Goal: Transaction & Acquisition: Book appointment/travel/reservation

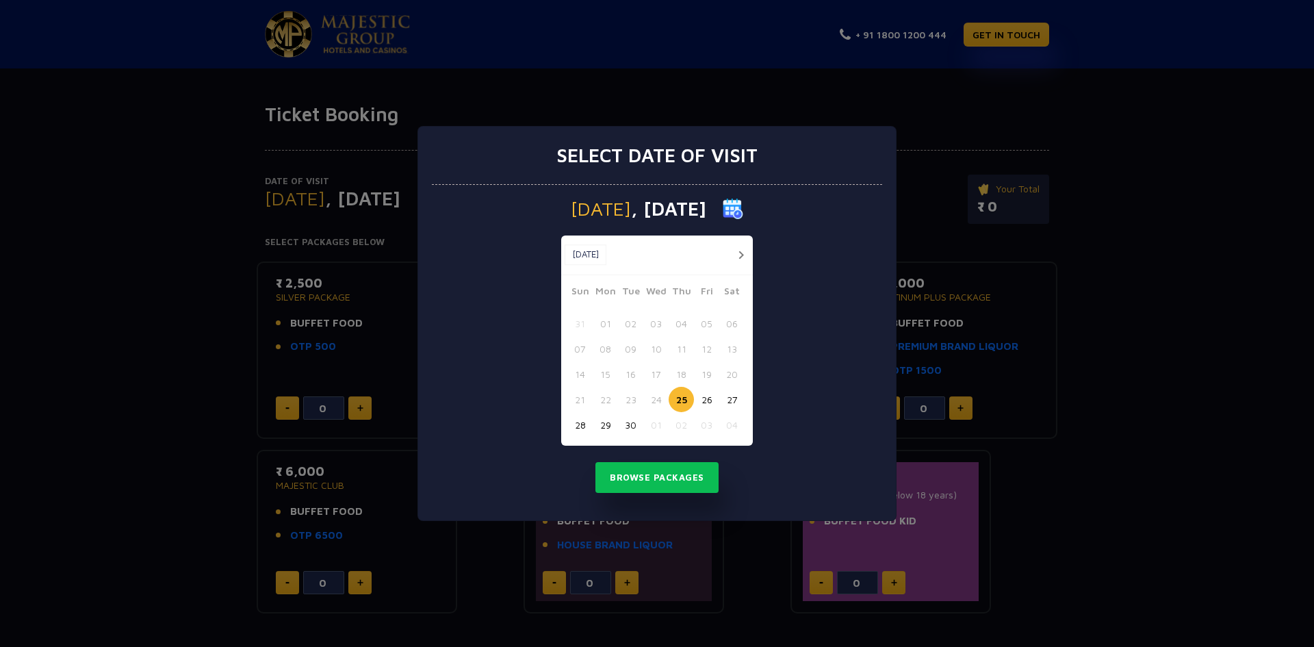
click at [735, 255] on button "button" at bounding box center [740, 254] width 17 height 17
click at [656, 401] on button "22" at bounding box center [655, 399] width 25 height 25
click at [657, 478] on button "Browse Packages" at bounding box center [656, 477] width 123 height 31
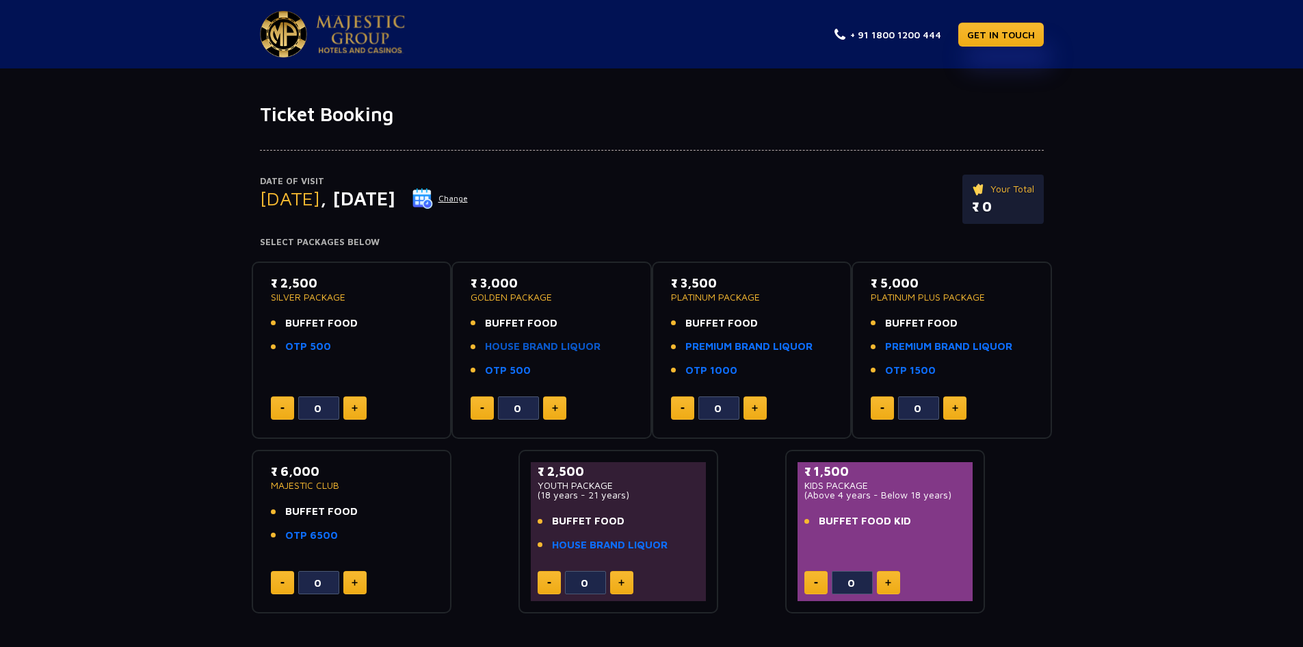
click at [536, 348] on link "HOUSE BRAND LIQUOR" at bounding box center [543, 347] width 116 height 16
type input "0"
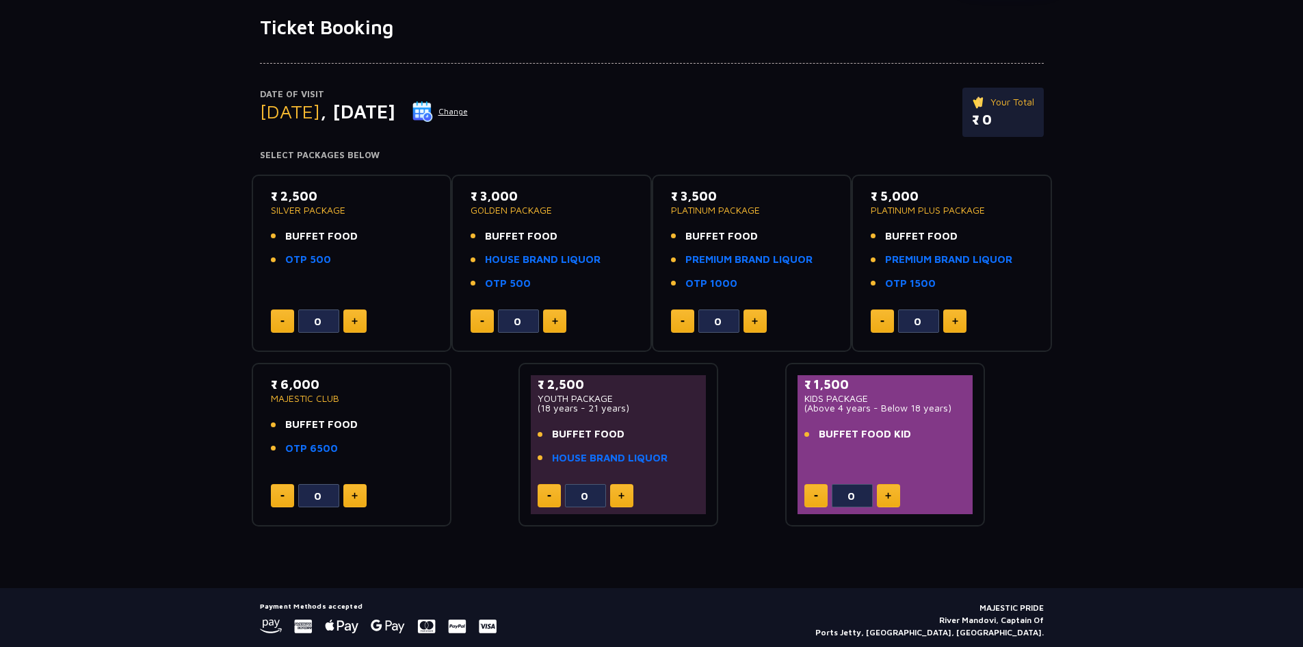
scroll to position [63, 0]
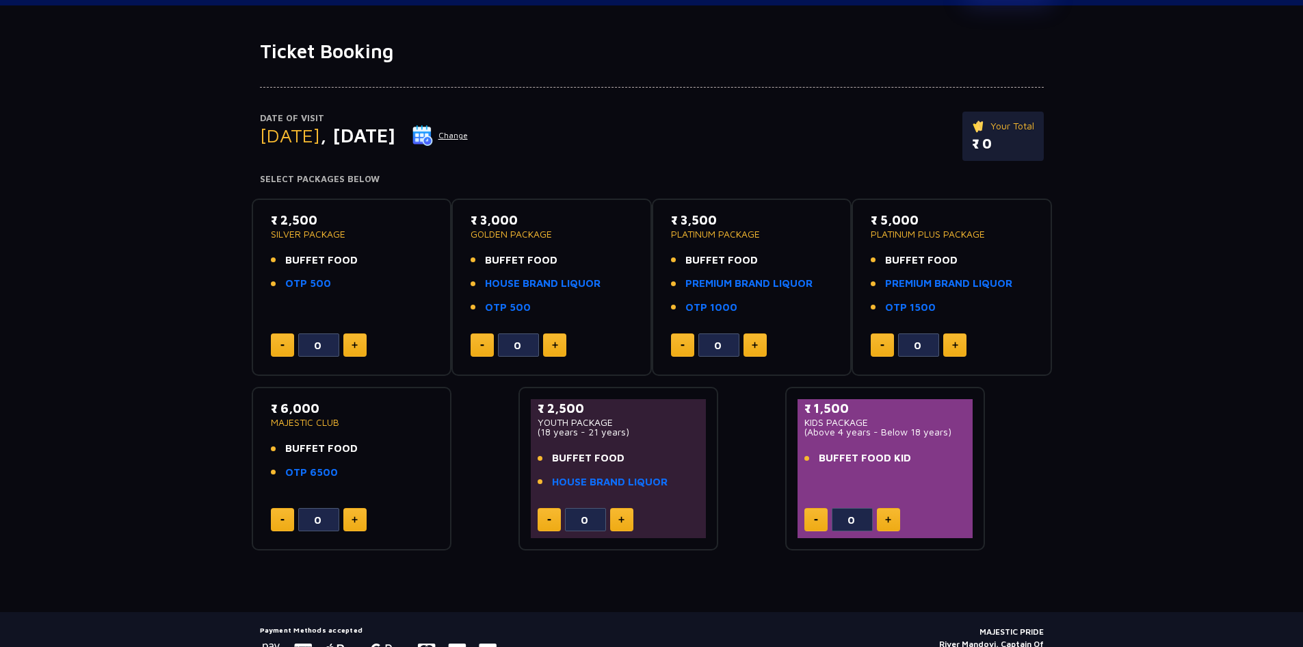
drag, startPoint x: 276, startPoint y: 413, endPoint x: 339, endPoint y: 425, distance: 64.0
click at [339, 425] on div "₹ 6,000 MAJESTIC CLUB" at bounding box center [352, 413] width 162 height 28
click at [397, 421] on p "MAJESTIC CLUB" at bounding box center [352, 422] width 162 height 10
click at [331, 448] on span "BUFFET FOOD" at bounding box center [321, 449] width 73 height 16
click at [318, 482] on div "₹ 6,000 MAJESTIC CLUB BUFFET FOOD OTP 6500" at bounding box center [352, 443] width 162 height 89
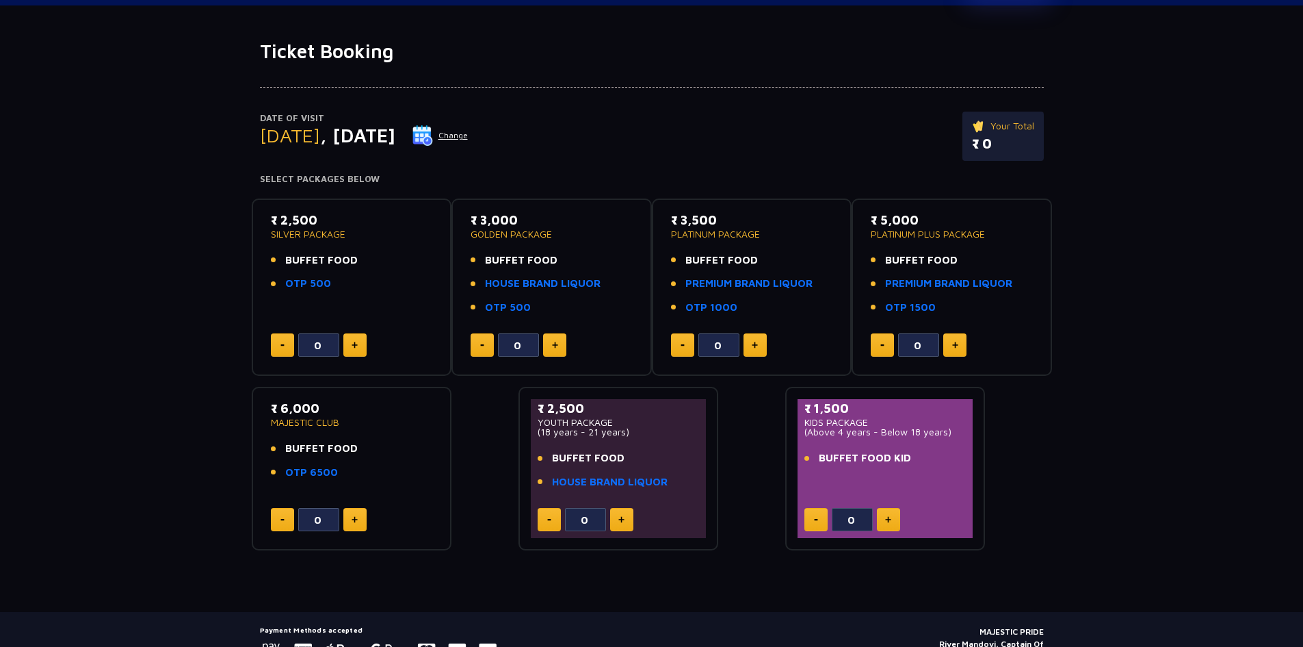
click at [353, 455] on span "BUFFET FOOD" at bounding box center [321, 449] width 73 height 16
click at [554, 347] on img at bounding box center [555, 344] width 6 height 7
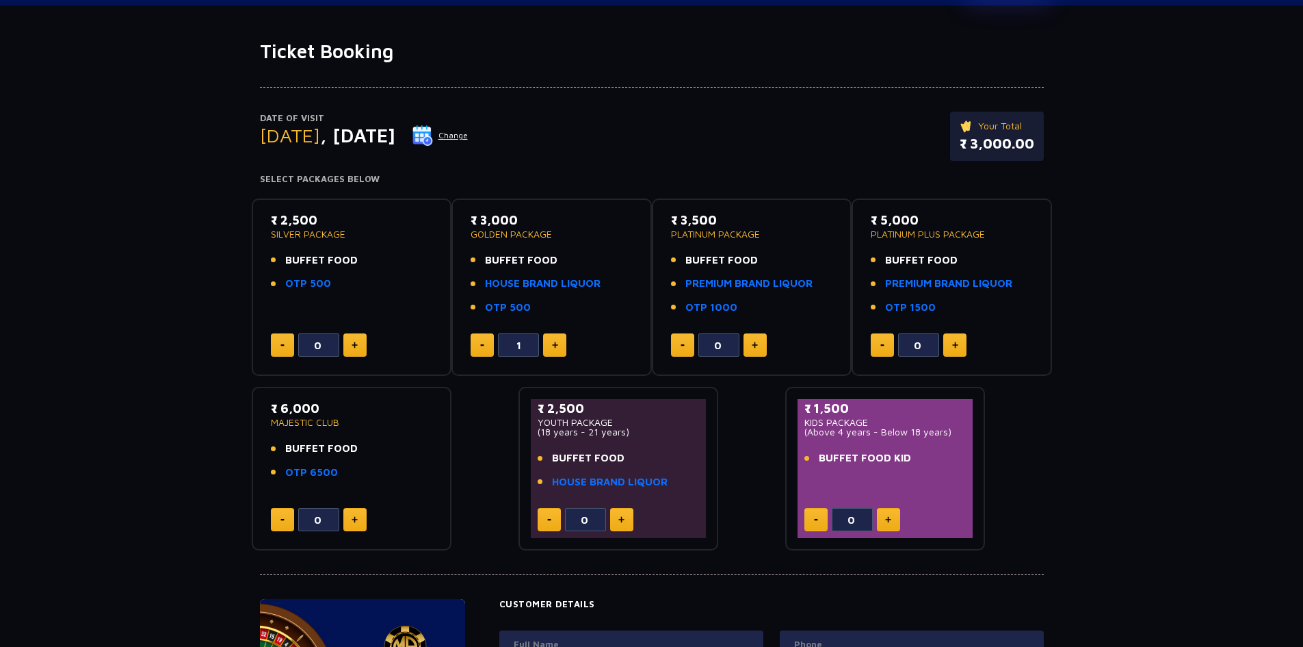
click at [554, 348] on img at bounding box center [555, 344] width 6 height 7
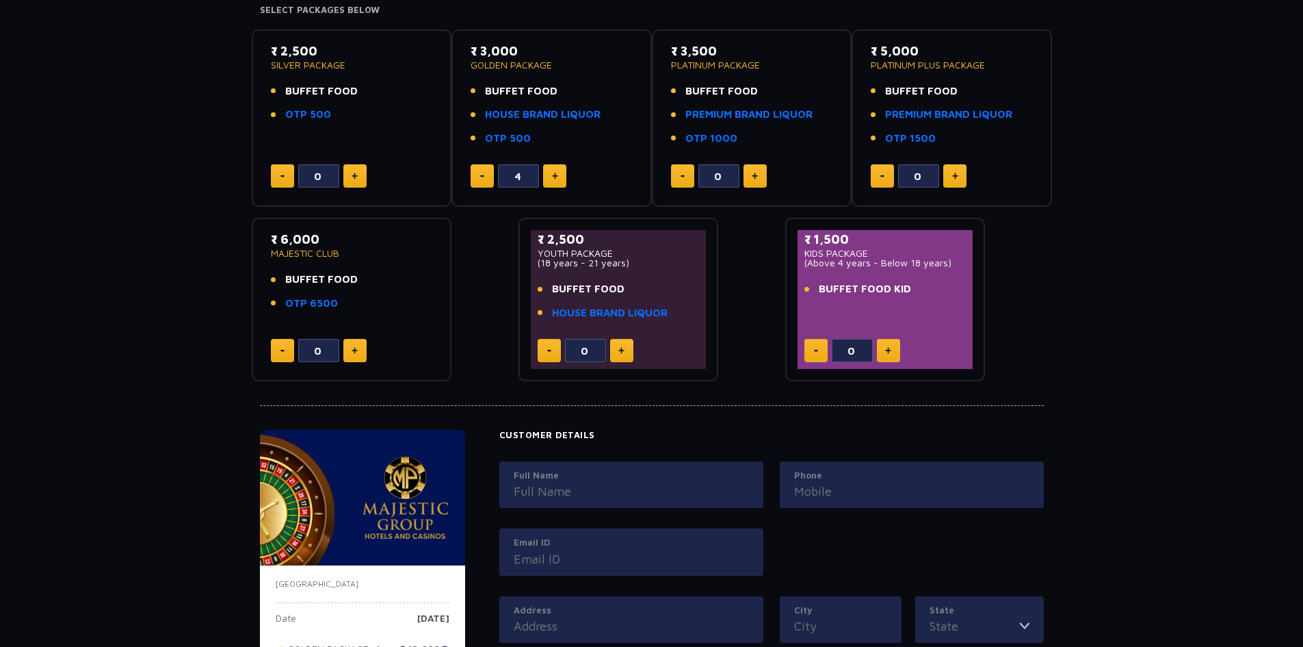
scroll to position [411, 0]
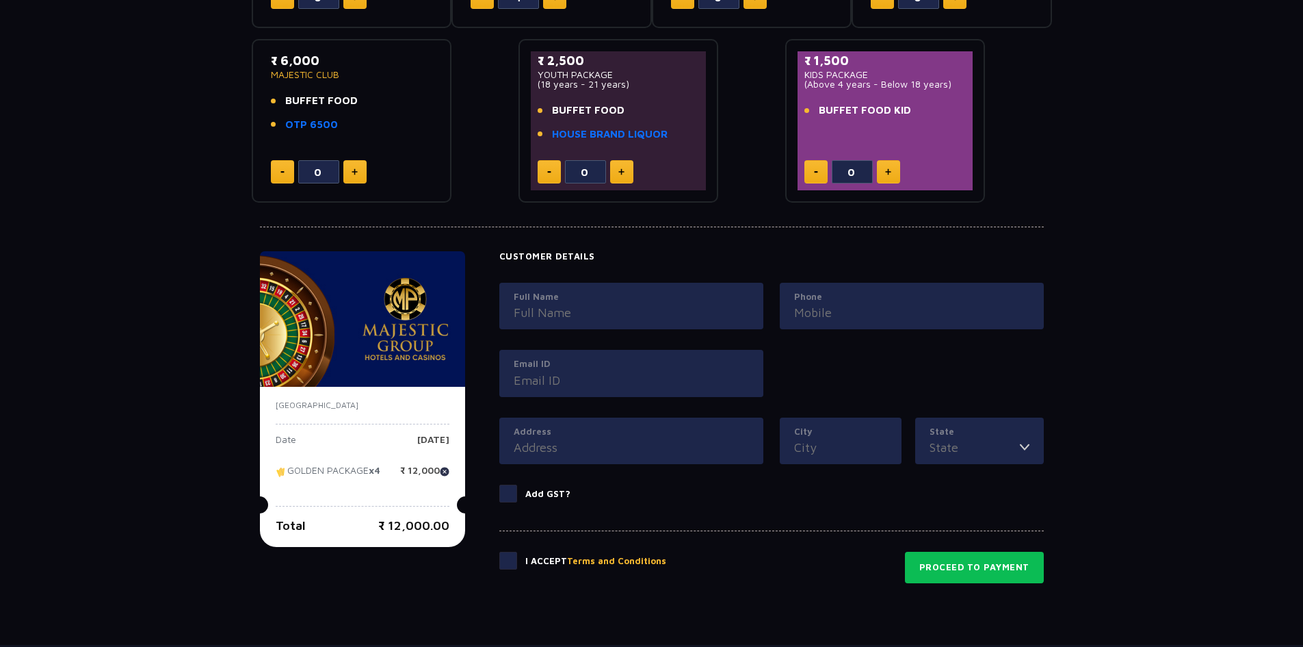
click at [515, 558] on span at bounding box center [508, 560] width 18 height 18
click at [0, 0] on input "checkbox" at bounding box center [0, 0] width 0 height 0
click at [514, 557] on span at bounding box center [508, 560] width 18 height 18
click at [0, 0] on input "checkbox" at bounding box center [0, 0] width 0 height 0
click at [577, 314] on input "Full Name" at bounding box center [631, 312] width 235 height 18
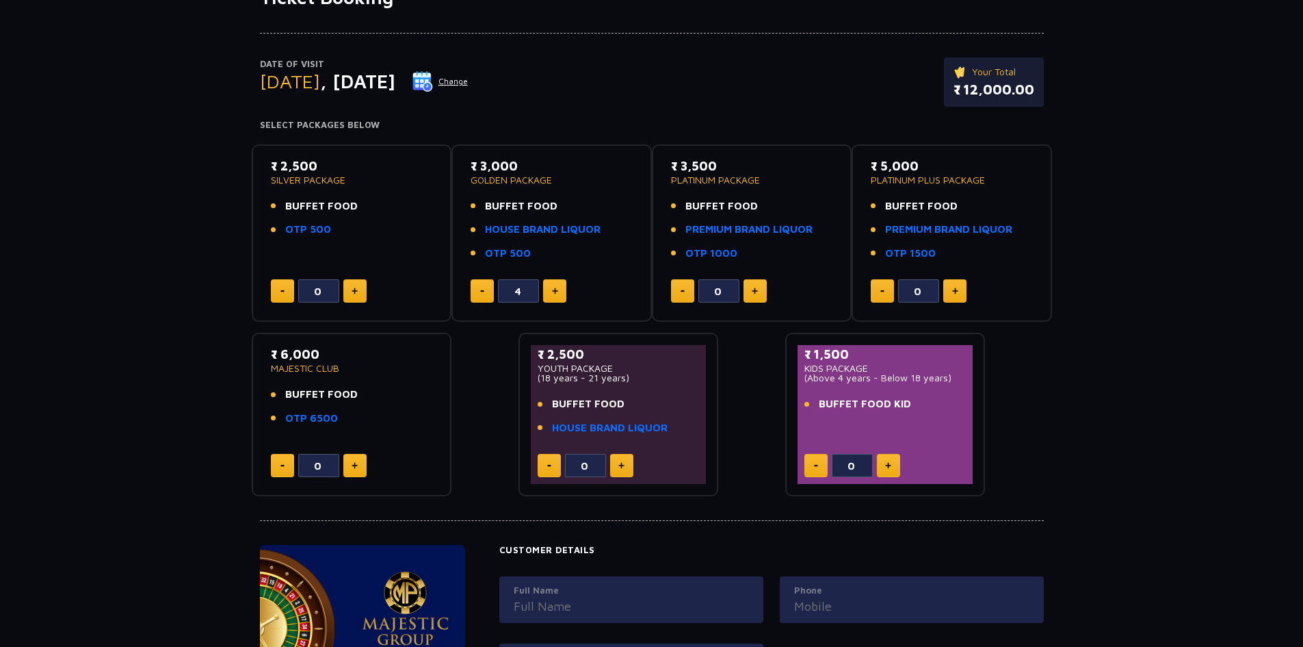
scroll to position [137, 0]
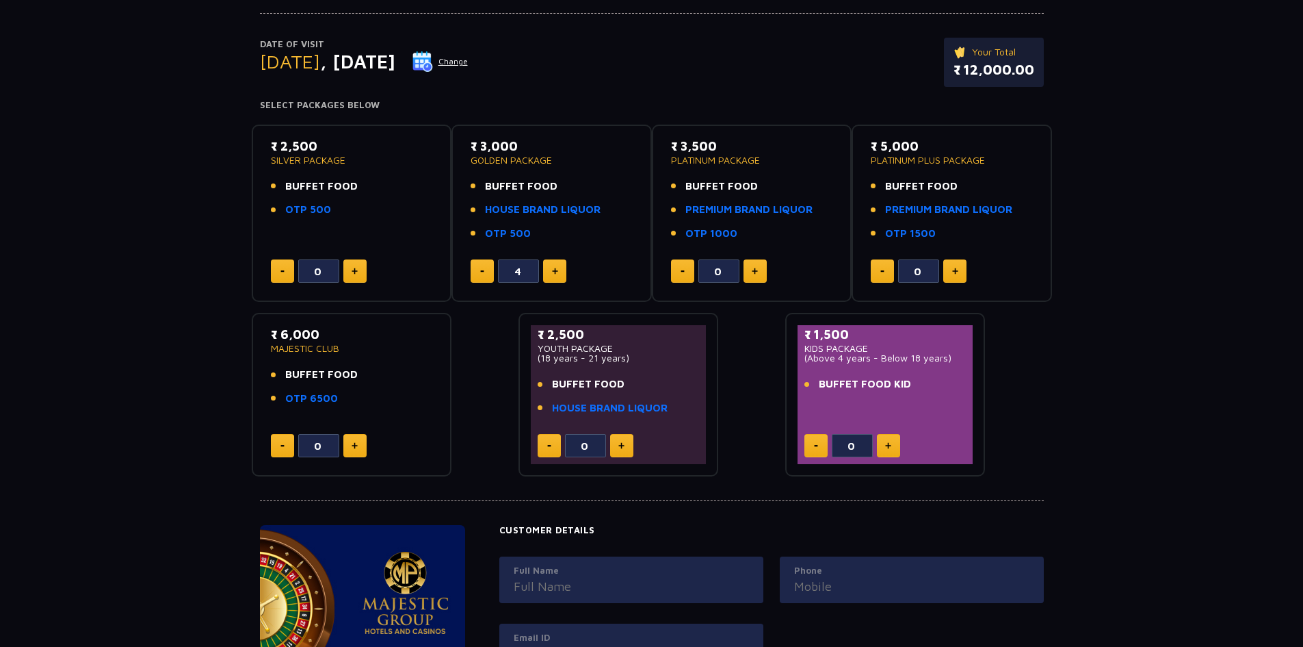
click at [480, 268] on button at bounding box center [482, 270] width 23 height 23
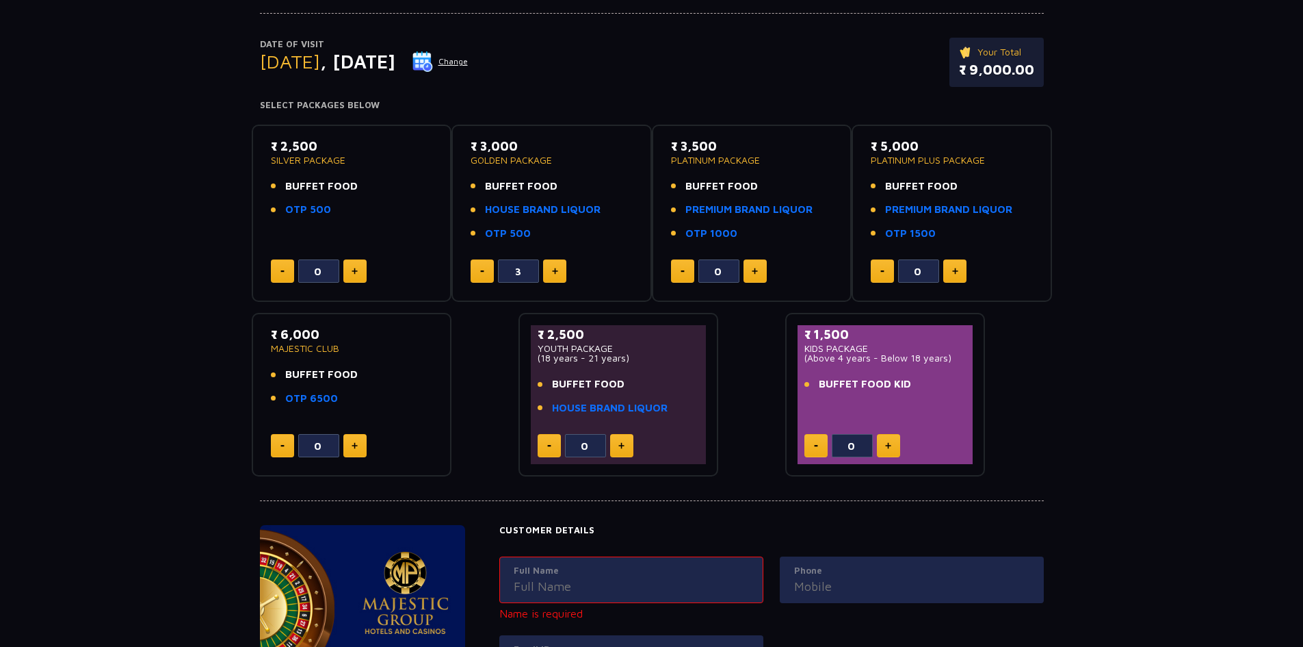
click at [480, 268] on button at bounding box center [482, 270] width 23 height 23
type input "0"
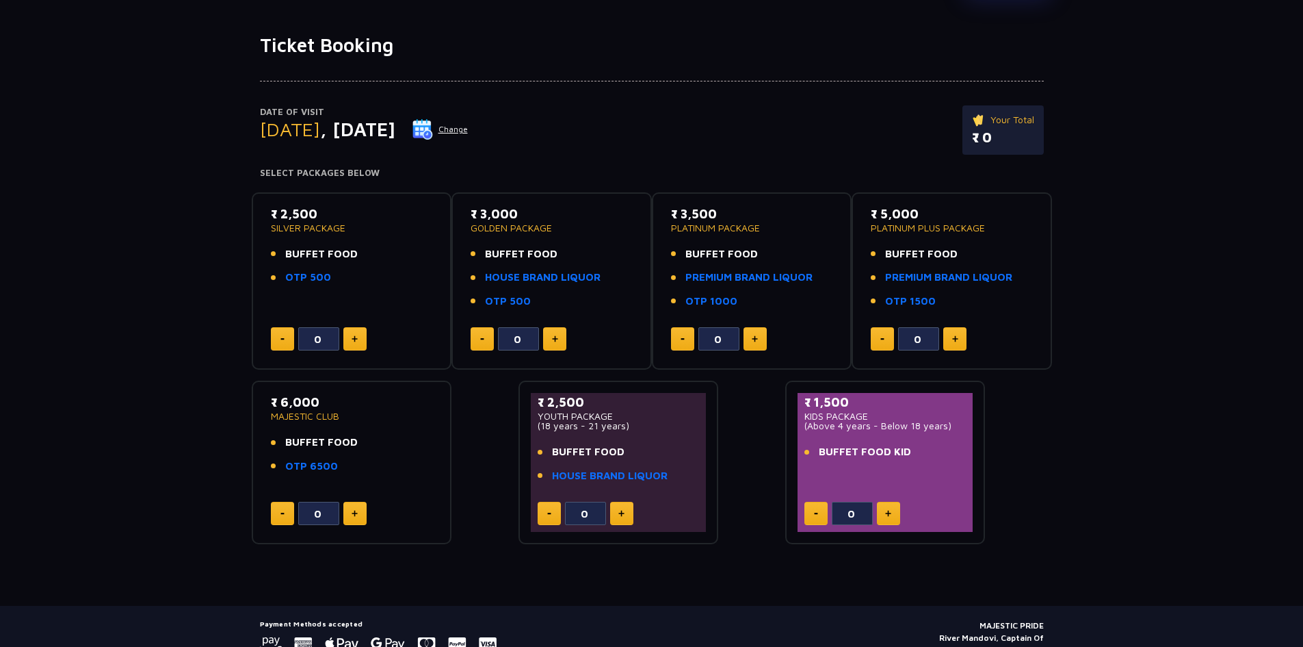
scroll to position [0, 0]
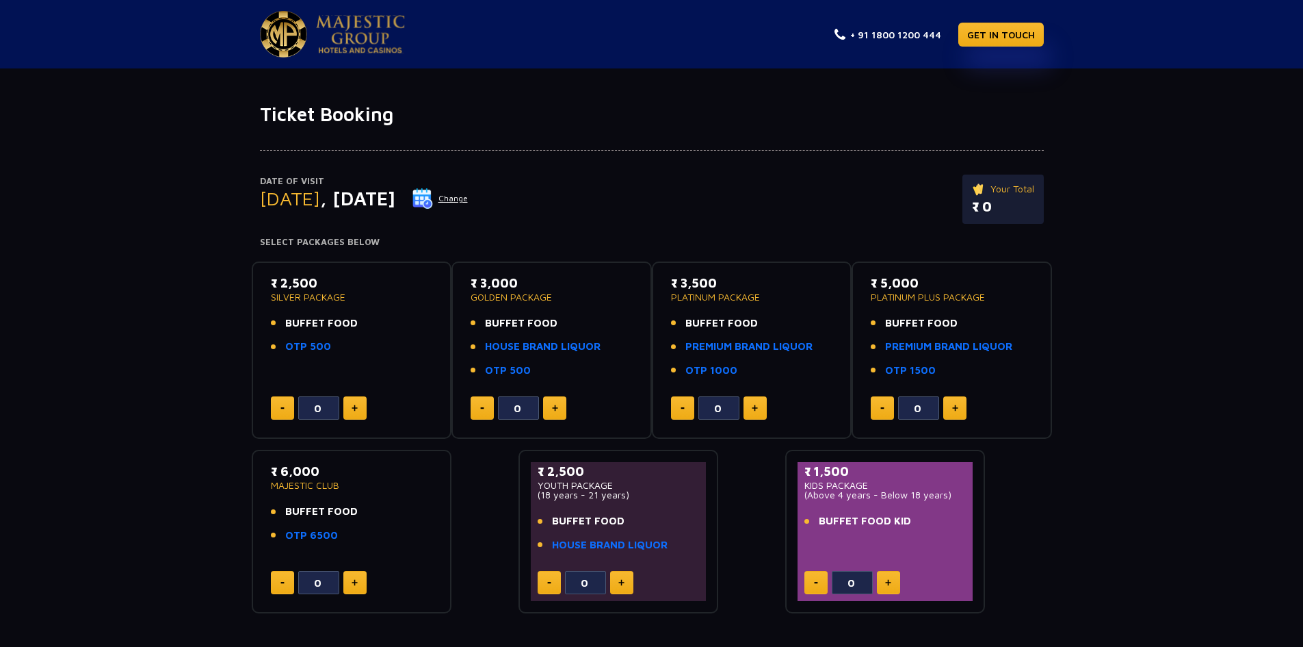
click at [395, 200] on span ", [DATE]" at bounding box center [357, 198] width 75 height 23
click at [469, 196] on button "Change" at bounding box center [440, 198] width 57 height 22
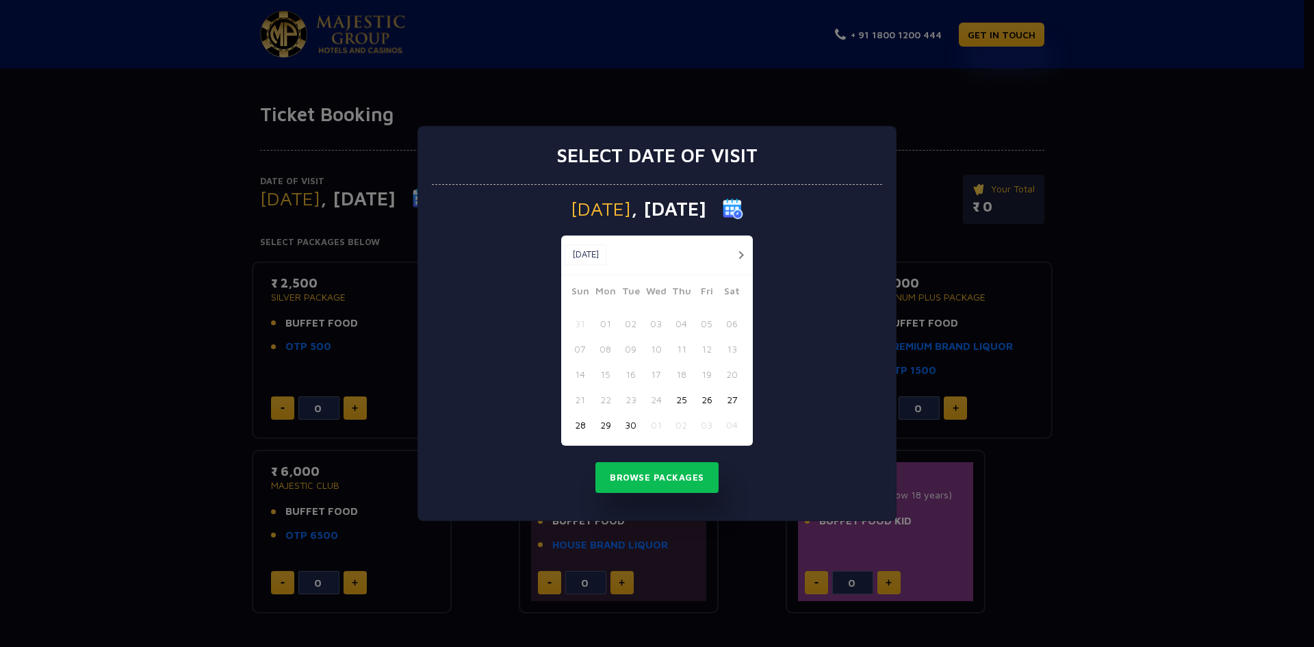
click at [740, 253] on button "button" at bounding box center [740, 254] width 17 height 17
click at [714, 256] on button "button" at bounding box center [715, 254] width 17 height 17
click at [735, 395] on button "27" at bounding box center [731, 399] width 25 height 25
click at [673, 476] on button "Browse Packages" at bounding box center [656, 477] width 123 height 31
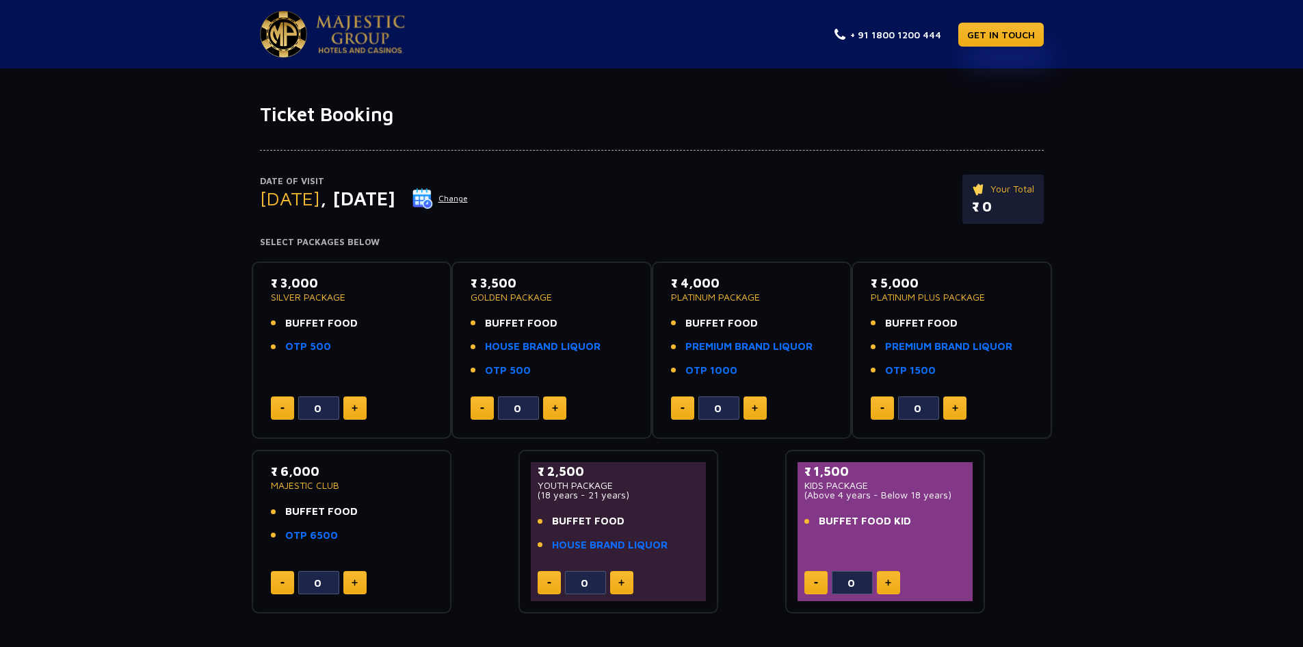
click at [469, 199] on button "Change" at bounding box center [440, 198] width 57 height 22
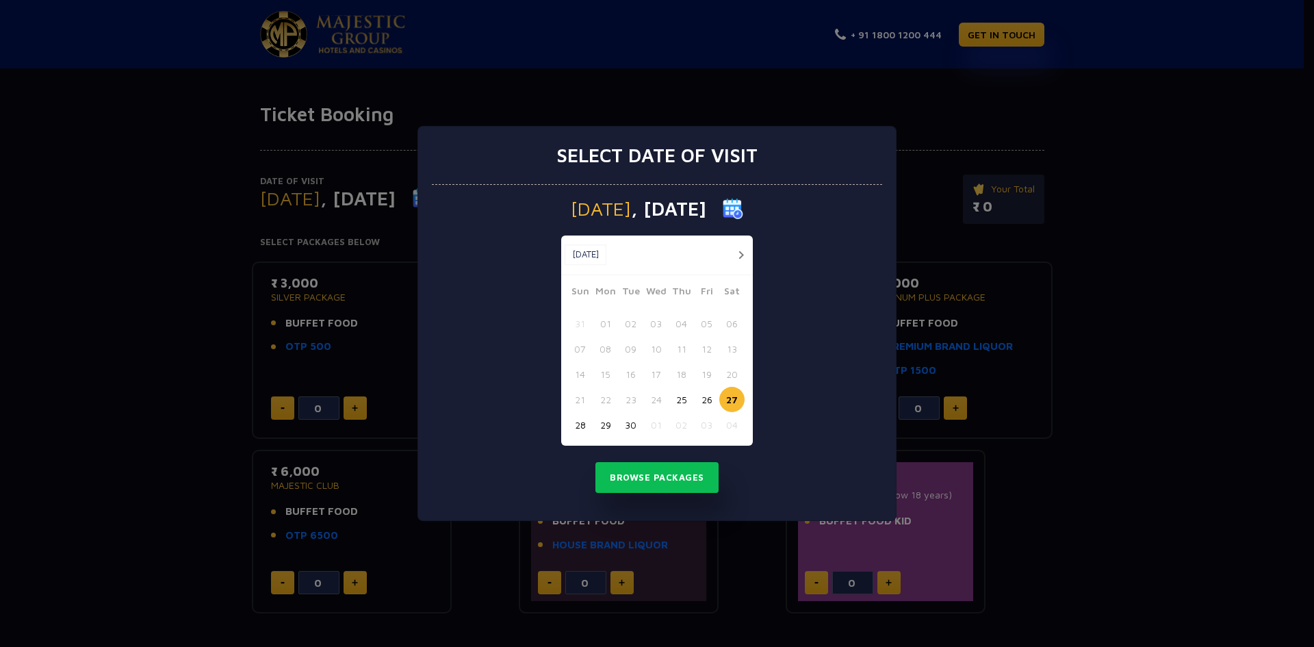
click at [571, 426] on button "28" at bounding box center [579, 424] width 25 height 25
click at [644, 485] on button "Browse Packages" at bounding box center [656, 477] width 123 height 31
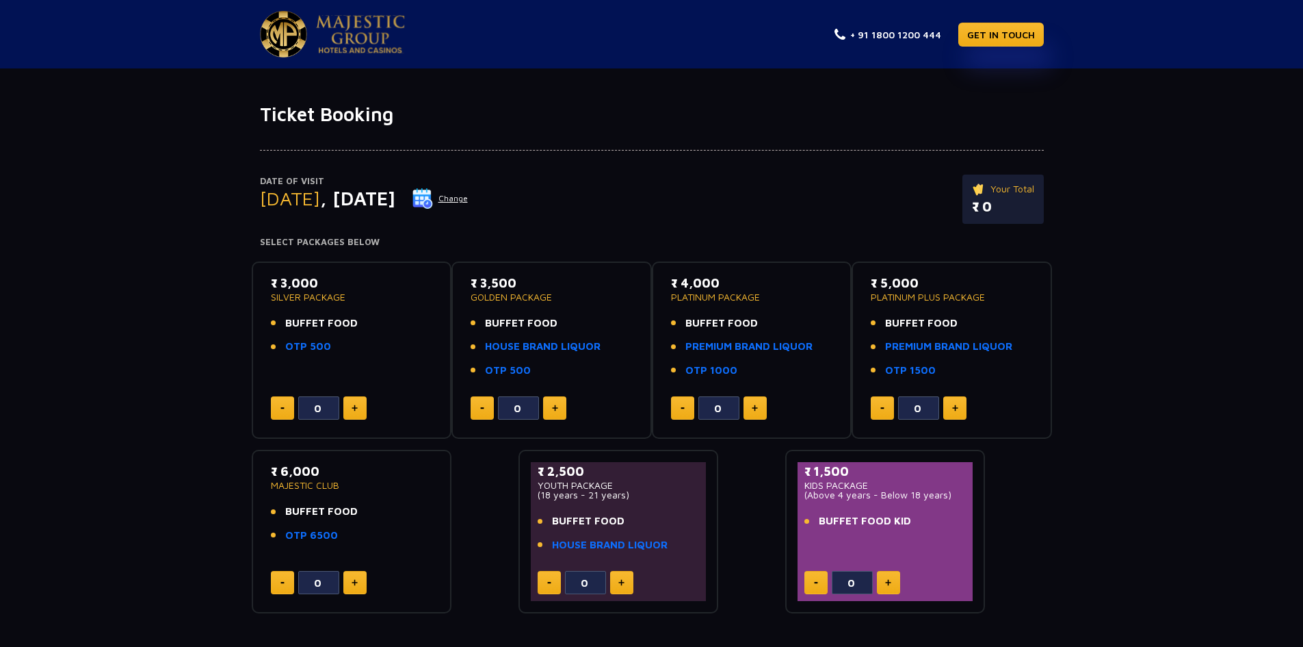
click at [469, 190] on button "Change" at bounding box center [440, 198] width 57 height 22
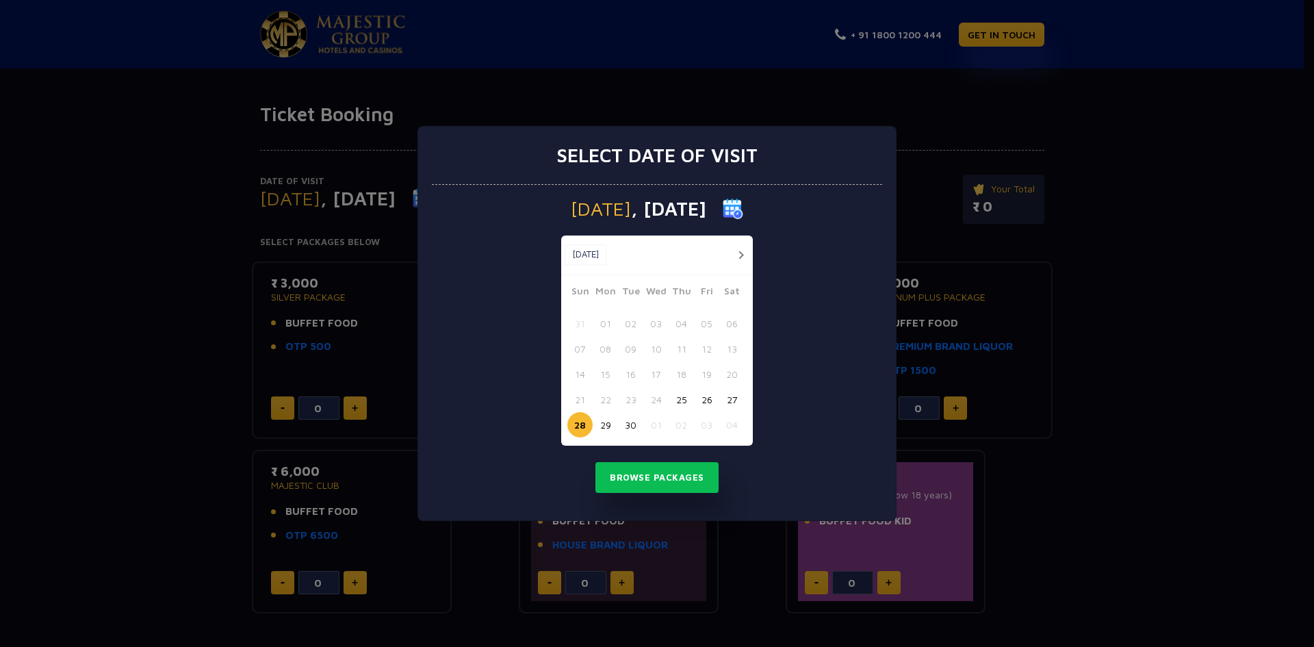
click at [686, 404] on button "25" at bounding box center [680, 399] width 25 height 25
click at [657, 471] on button "Browse Packages" at bounding box center [656, 477] width 123 height 31
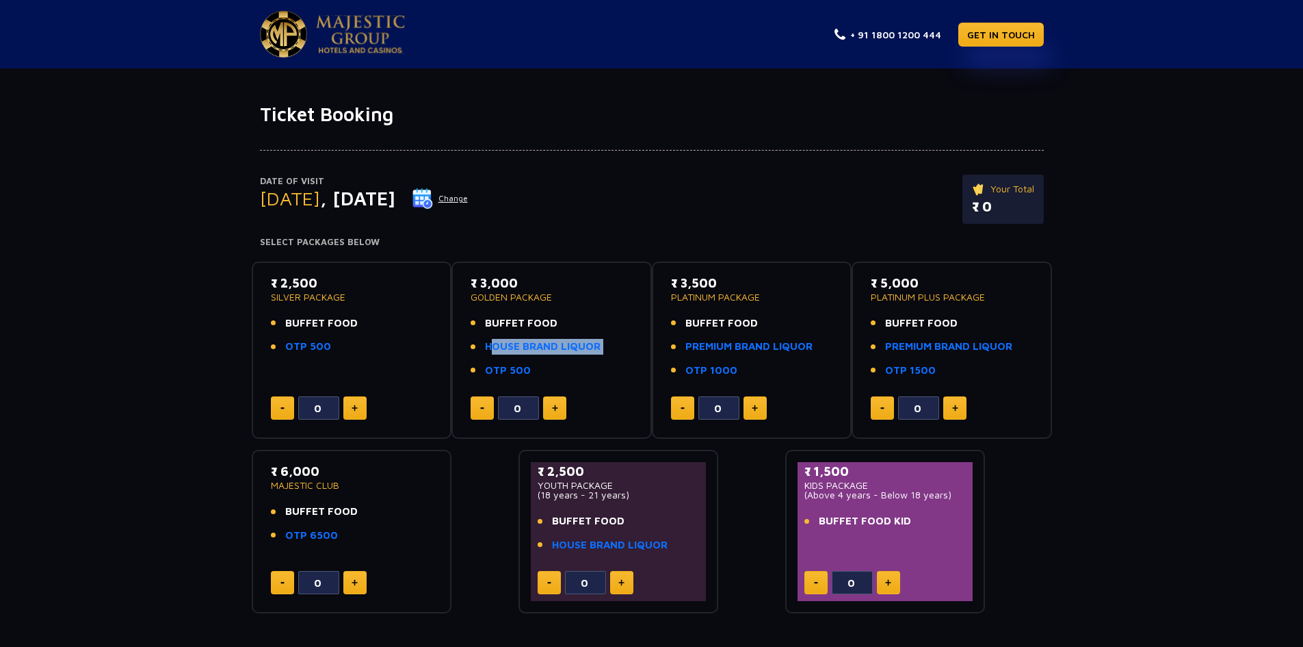
drag, startPoint x: 518, startPoint y: 357, endPoint x: 458, endPoint y: 342, distance: 62.1
click at [458, 342] on div "₹ 3,000 GOLDEN PACKAGE BUFFET FOOD HOUSE BRAND LIQUOR OTP 500 0" at bounding box center [552, 350] width 200 height 178
drag, startPoint x: 274, startPoint y: 288, endPoint x: 425, endPoint y: 348, distance: 161.9
click at [425, 348] on div "₹ 2,500 SILVER PACKAGE BUFFET FOOD OTP 500" at bounding box center [352, 318] width 162 height 89
click at [576, 352] on link "HOUSE BRAND LIQUOR" at bounding box center [543, 347] width 116 height 16
